Goal: Information Seeking & Learning: Compare options

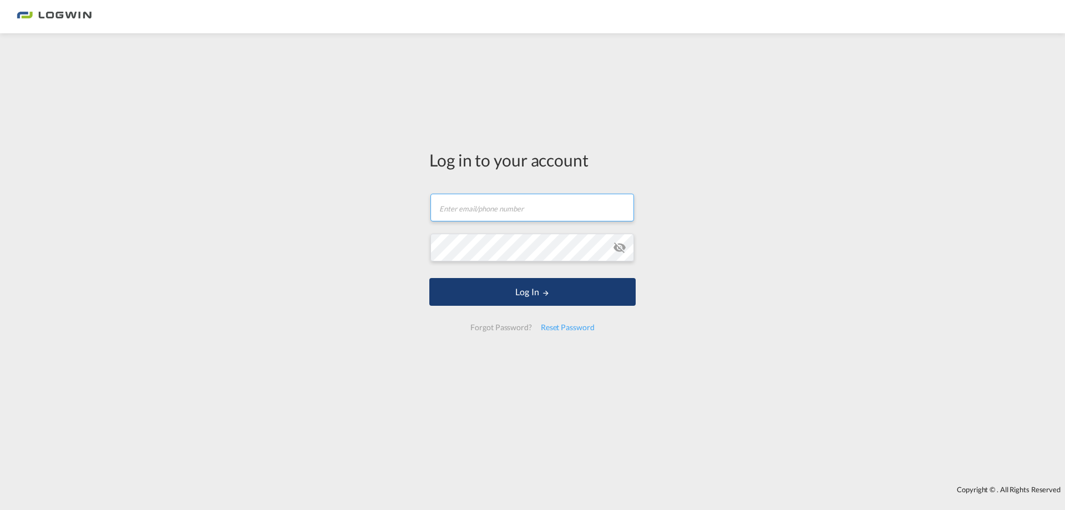
type input "[PERSON_NAME][EMAIL_ADDRESS][PERSON_NAME][DOMAIN_NAME]"
click at [526, 294] on button "Log In" at bounding box center [532, 292] width 206 height 28
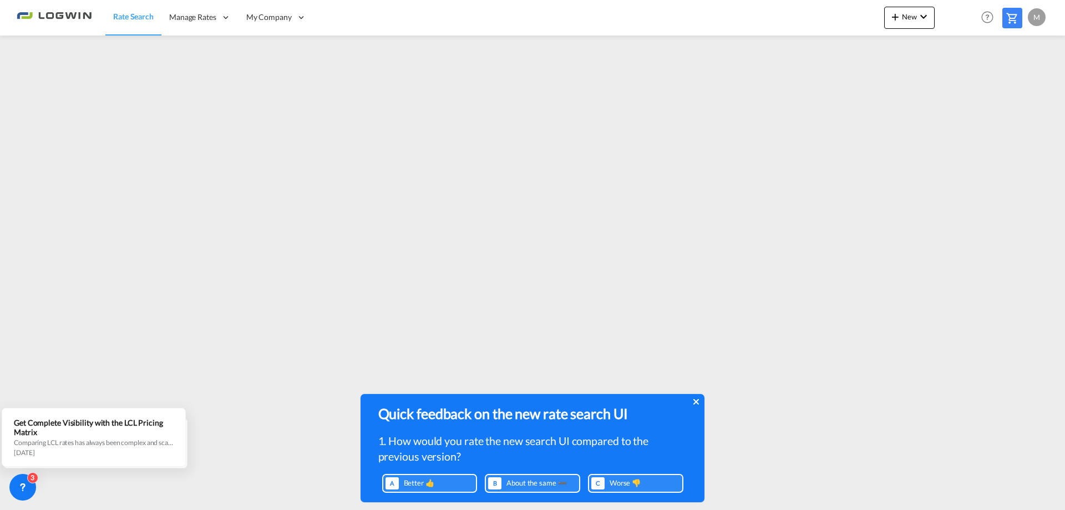
click at [694, 402] on icon at bounding box center [696, 401] width 6 height 9
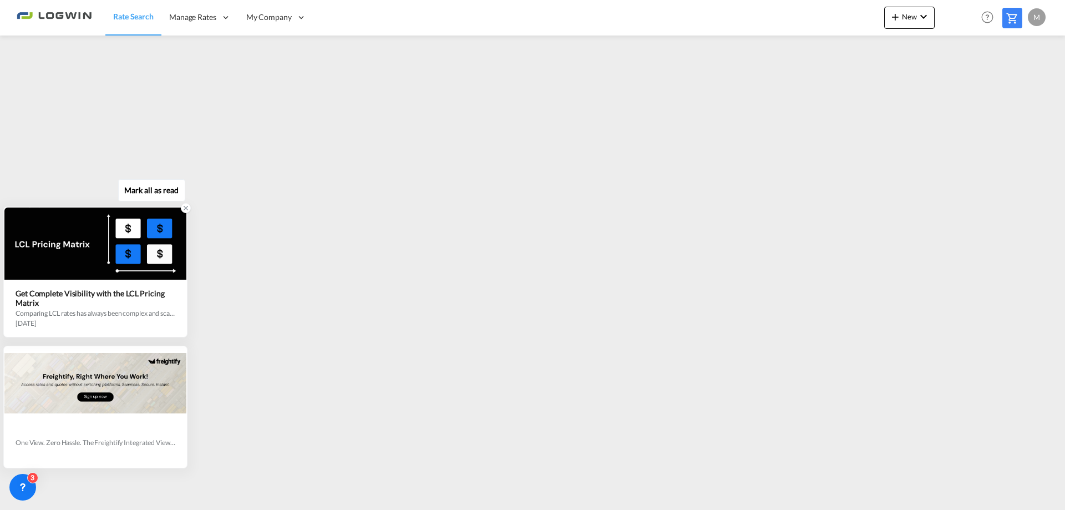
click at [186, 208] on icon at bounding box center [186, 208] width 4 height 4
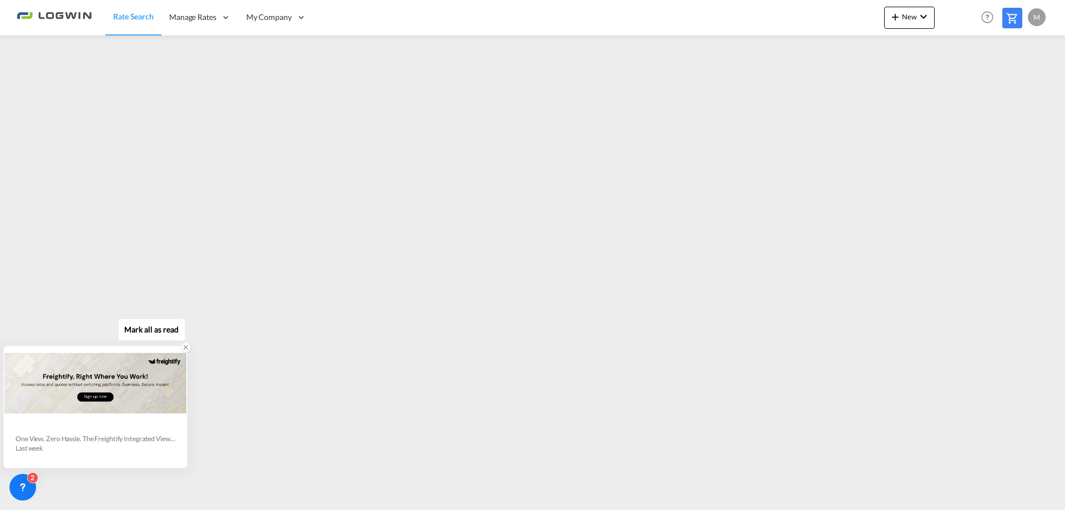
click at [186, 348] on icon at bounding box center [186, 348] width 4 height 4
